Goal: Task Accomplishment & Management: Manage account settings

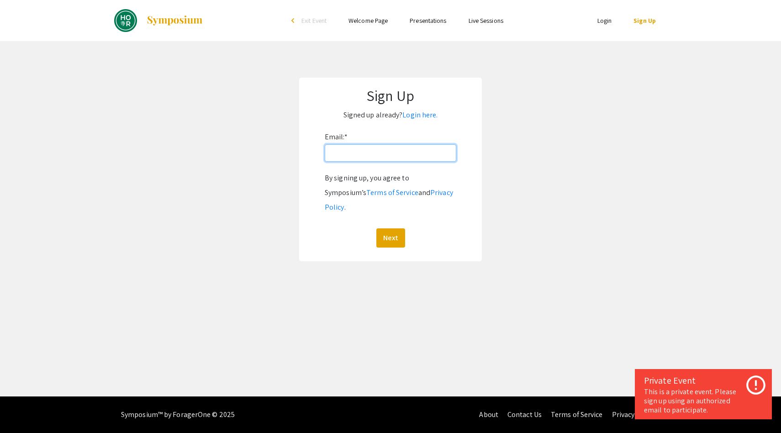
click at [386, 154] on input "Email: *" at bounding box center [391, 152] width 132 height 17
type input "ngonza25@jh.edu"
click at [399, 229] on button "Next" at bounding box center [391, 238] width 29 height 19
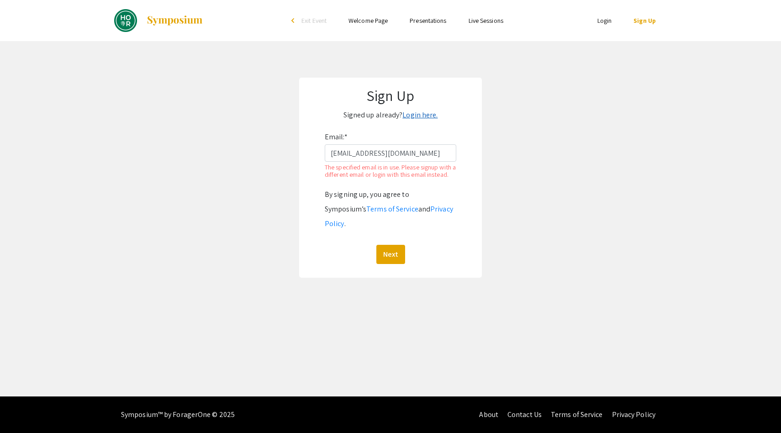
click at [415, 114] on link "Login here." at bounding box center [420, 115] width 35 height 10
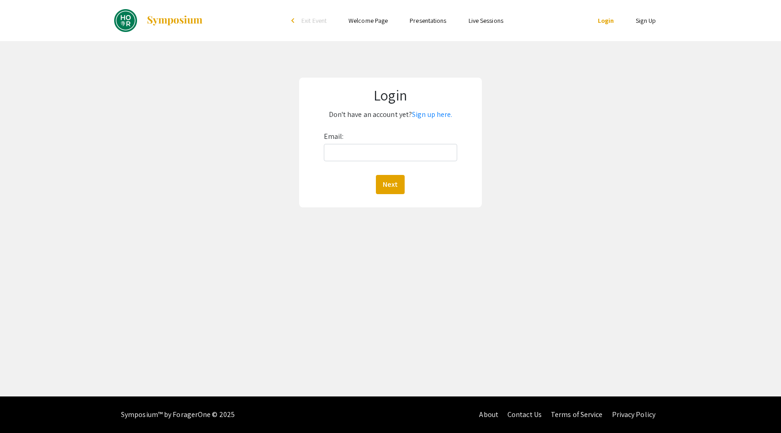
click at [383, 144] on div "Email: Next" at bounding box center [391, 161] width 134 height 65
click at [382, 148] on input "Email:" at bounding box center [391, 152] width 134 height 17
type input "ngonza25@jh.edu"
click at [383, 183] on button "Next" at bounding box center [390, 184] width 29 height 19
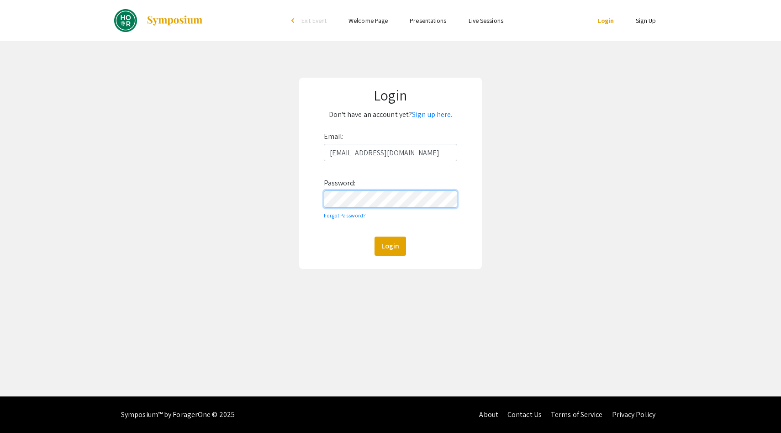
click at [375, 237] on button "Login" at bounding box center [391, 246] width 32 height 19
